Goal: Navigation & Orientation: Find specific page/section

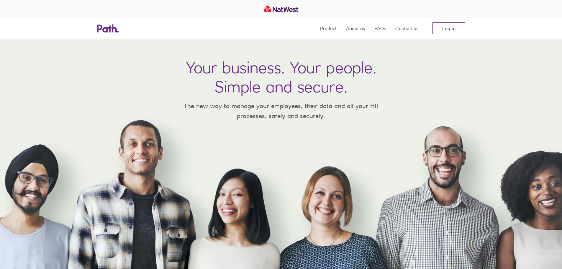
click at [456, 33] on link "Log in" at bounding box center [448, 28] width 33 height 12
click at [455, 28] on link "Log in" at bounding box center [448, 28] width 33 height 12
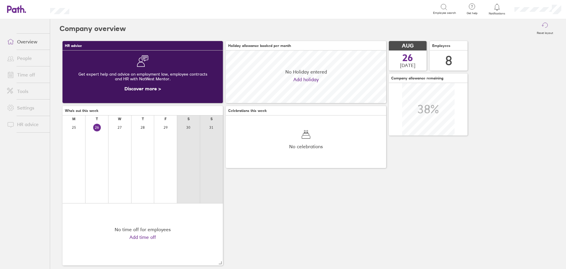
scroll to position [52, 160]
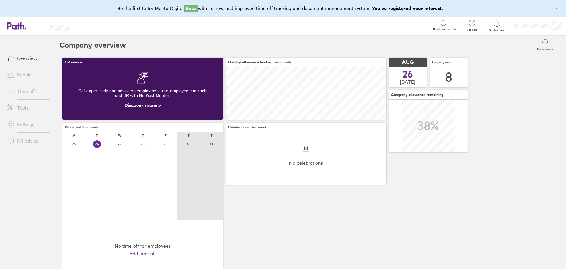
click at [27, 76] on link "People" at bounding box center [25, 75] width 47 height 12
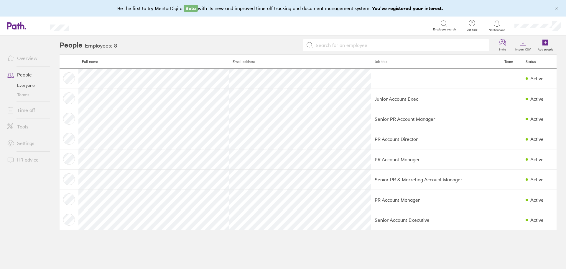
click at [27, 111] on link "Time off" at bounding box center [25, 110] width 47 height 12
